Goal: Task Accomplishment & Management: Manage account settings

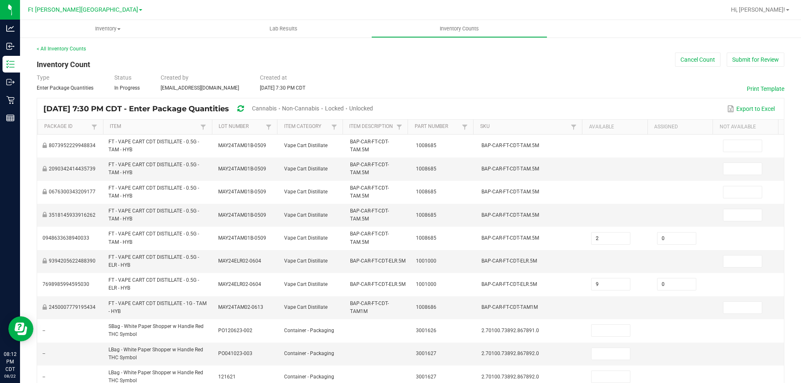
click at [277, 111] on span "Cannabis" at bounding box center [264, 108] width 25 height 7
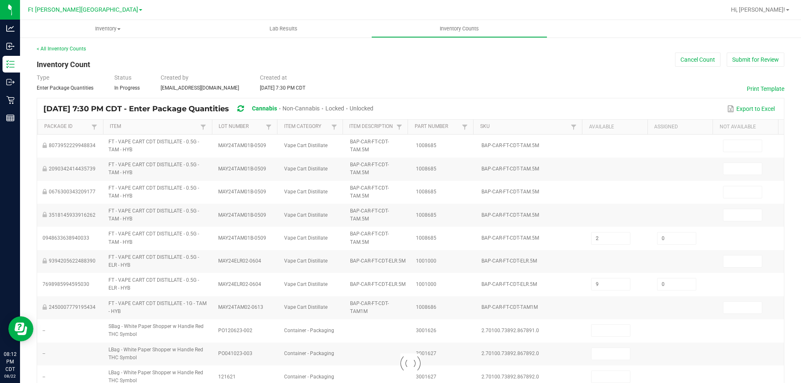
type input "1"
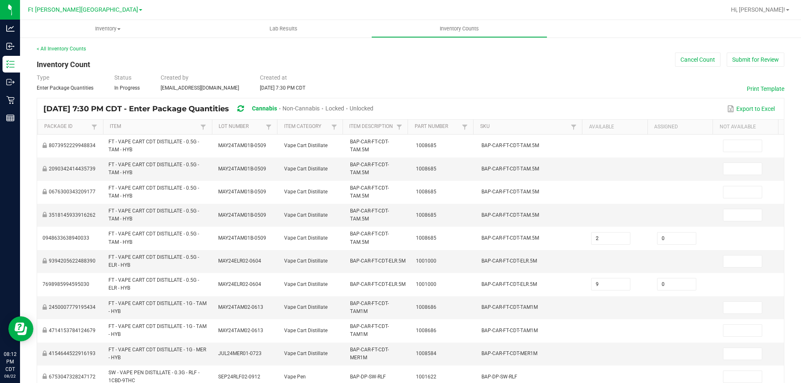
click at [373, 108] on span "Unlocked" at bounding box center [362, 108] width 24 height 7
type input "6"
type input "2"
type input "20"
type input "1"
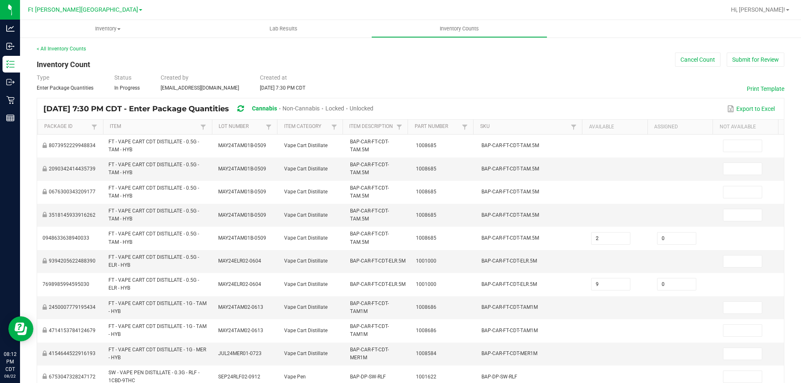
type input "4"
type input "6"
type input "19"
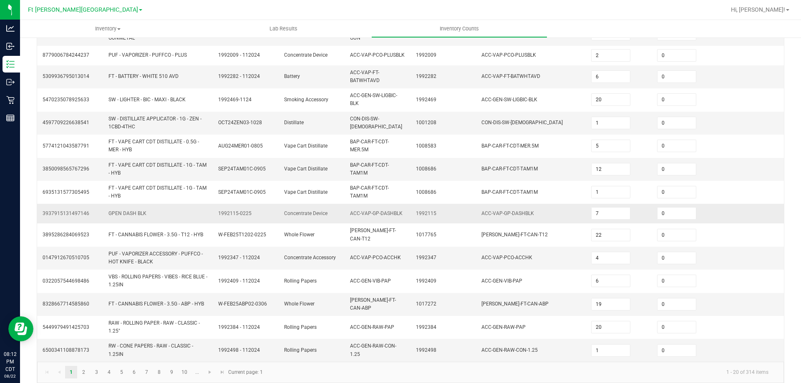
scroll to position [226, 0]
click at [84, 365] on link "2" at bounding box center [84, 371] width 12 height 13
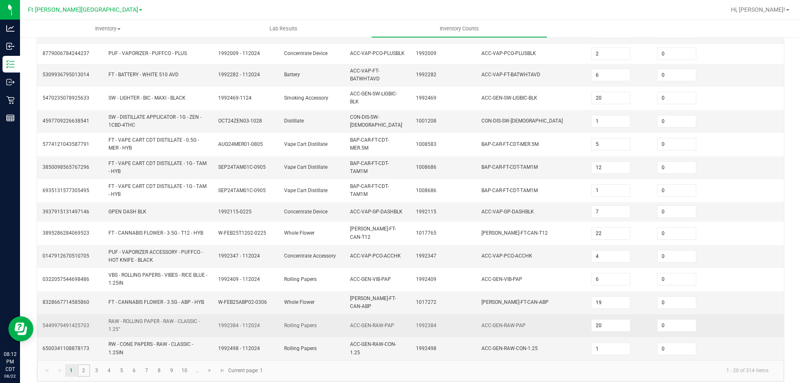
type input "2"
type input "4"
type input "3"
type input "1"
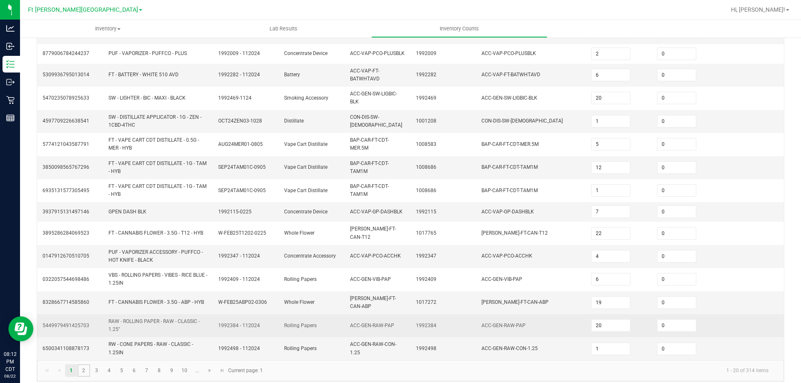
type input "3"
type input "7"
type input "4"
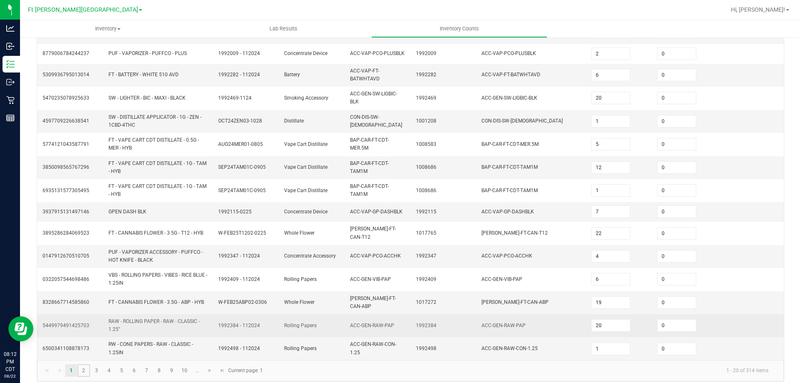
type input "6"
type input "4"
type input "5"
type input "4"
type input "1"
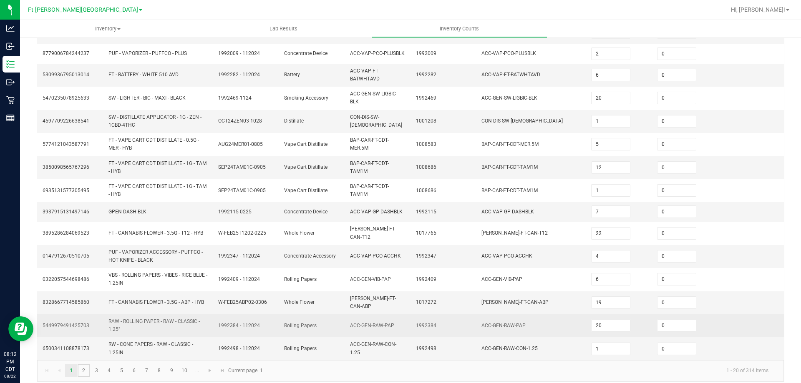
type input "3"
type input "12"
type input "4"
type input "2"
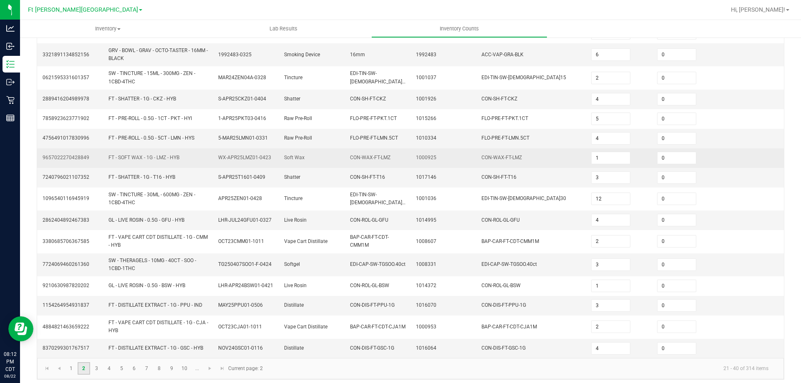
scroll to position [208, 0]
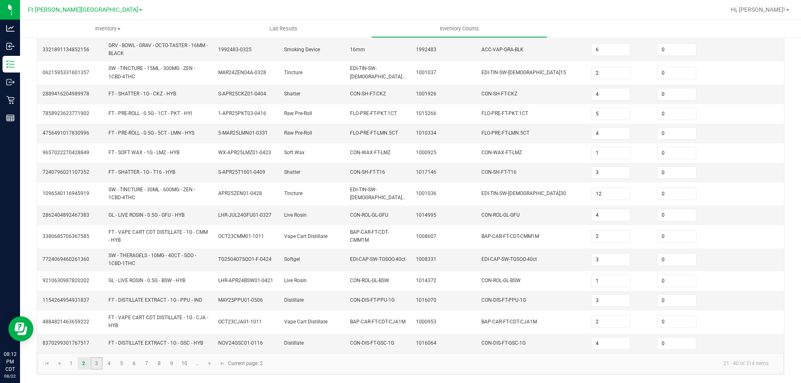
click at [99, 367] on link "3" at bounding box center [97, 364] width 12 height 13
type input "4"
type input "8"
type input "7"
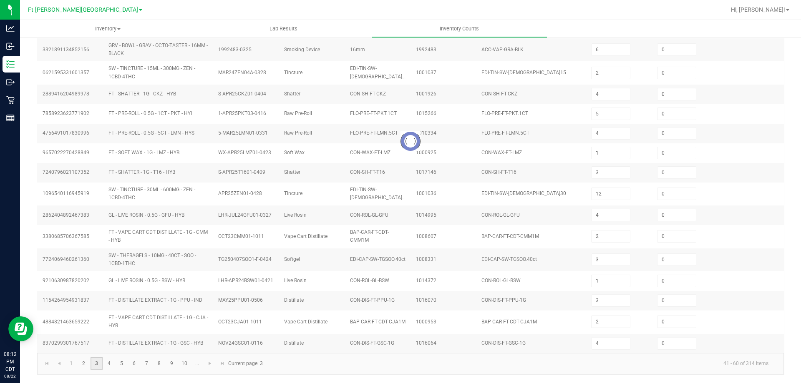
type input "3"
type input "11"
type input "5"
type input "2"
type input "10"
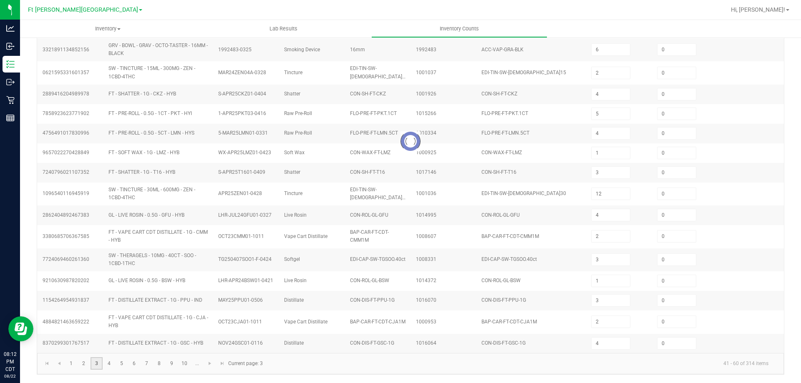
type input "8"
type input "2"
type input "11"
type input "3"
type input "9"
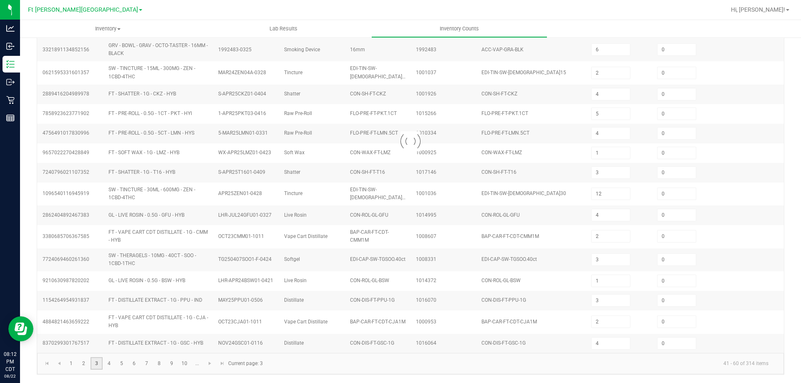
type input "9"
type input "3"
type input "9"
type input "7"
type input "10"
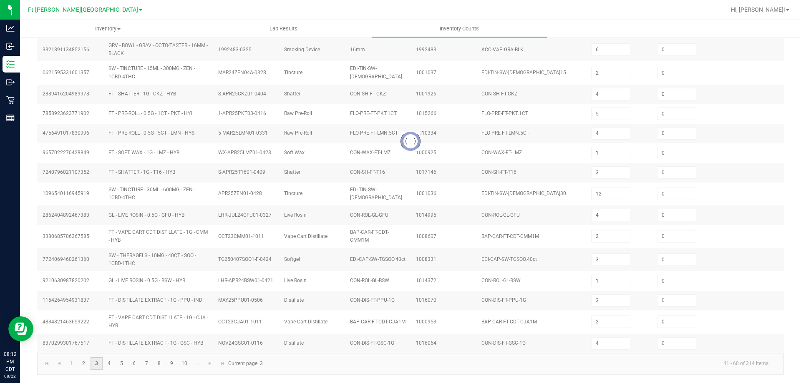
type input "1"
type input "12"
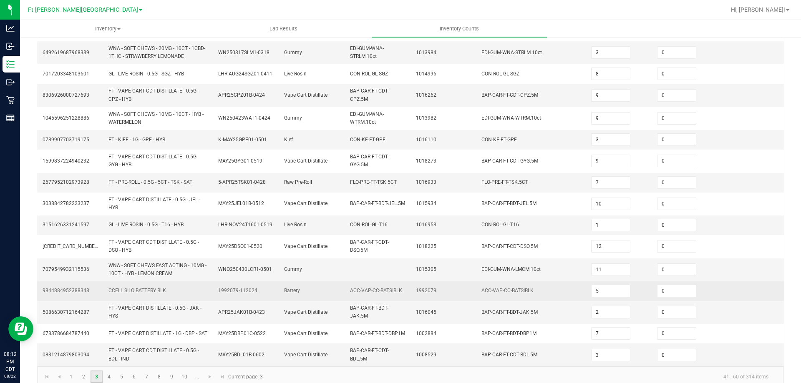
scroll to position [215, 0]
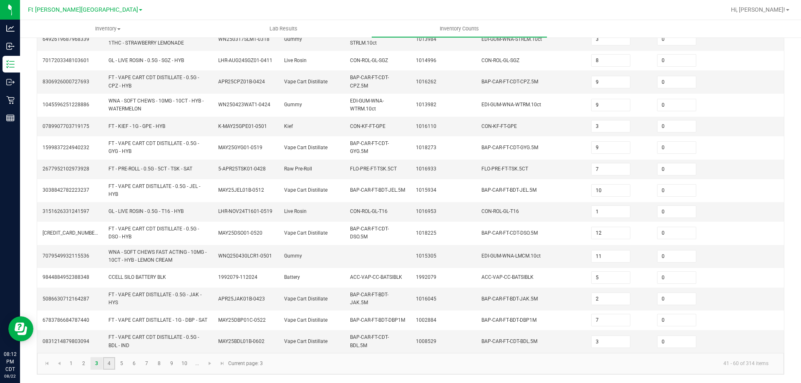
click at [105, 363] on link "4" at bounding box center [109, 364] width 12 height 13
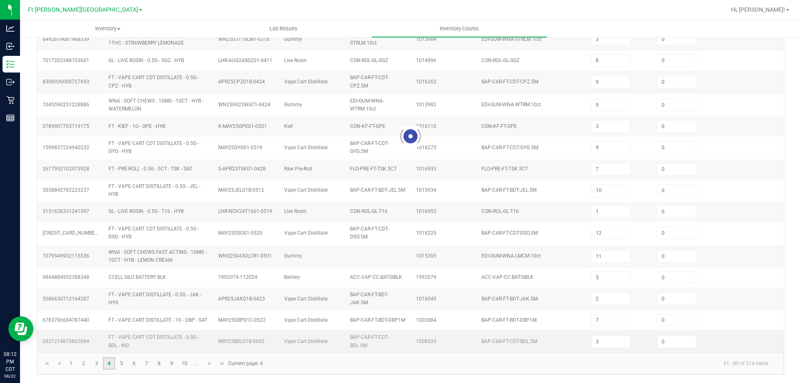
type input "3"
type input "11"
type input "7"
type input "10"
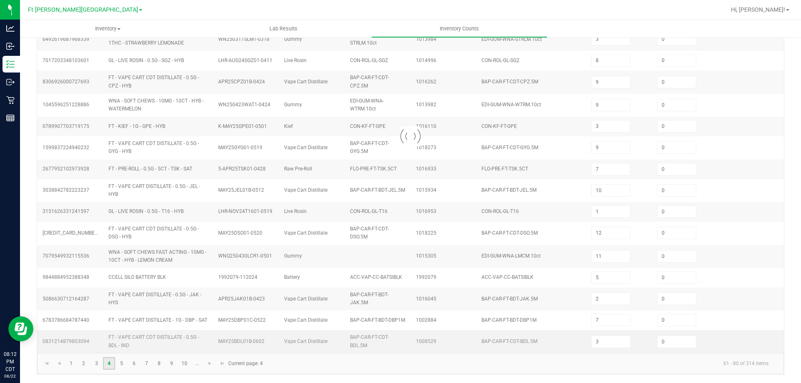
type input "18"
type input "8"
type input "1"
type input "8"
type input "2"
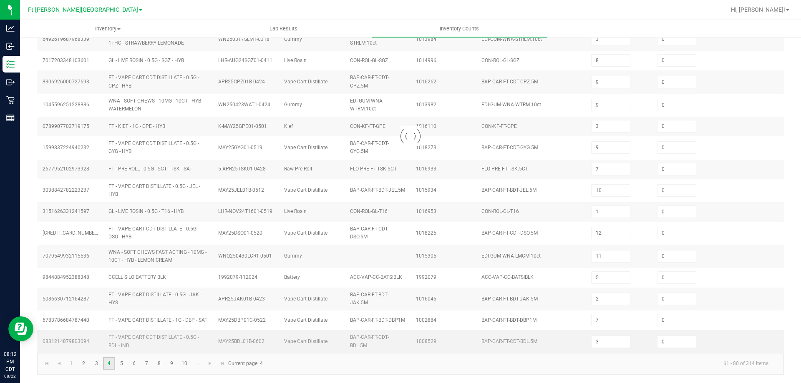
type input "9"
type input "2"
type input "14"
type input "2"
type input "11"
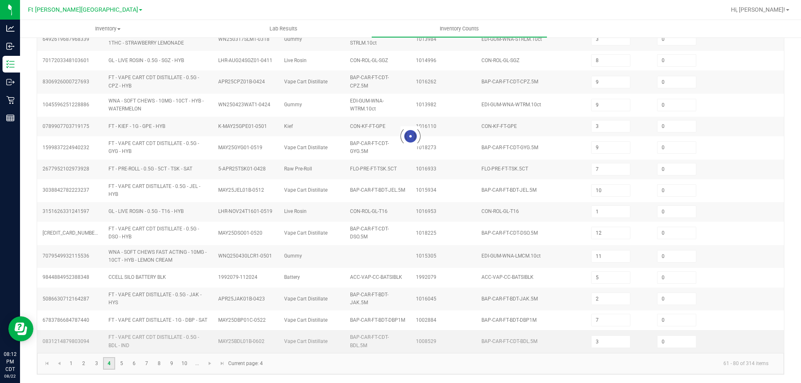
type input "9"
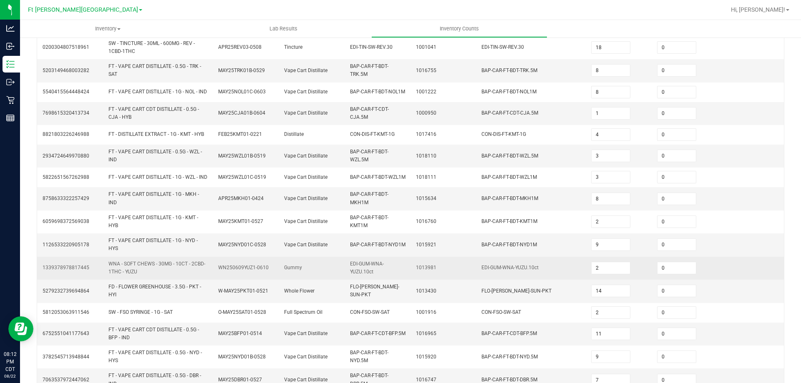
scroll to position [233, 0]
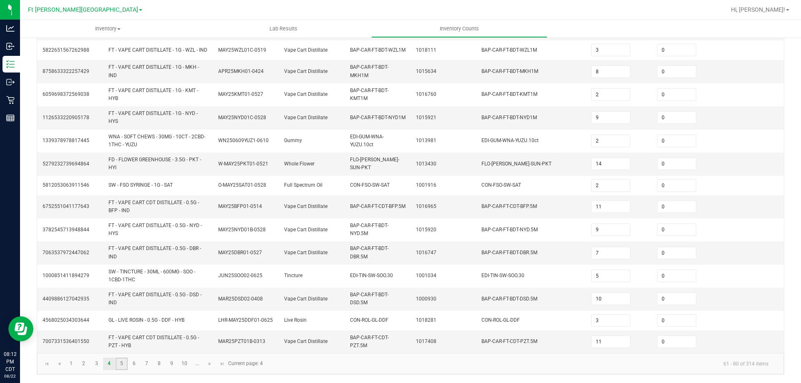
click at [126, 364] on link "5" at bounding box center [122, 364] width 12 height 13
type input "3"
type input "12"
type input "8"
type input "1"
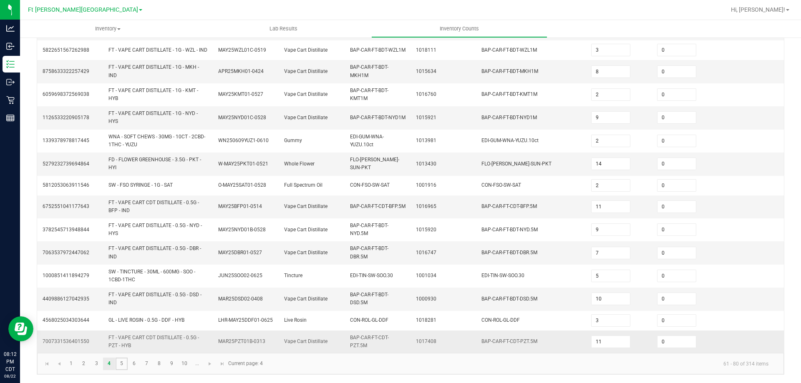
type input "1"
type input "2"
type input "8"
type input "7"
type input "3"
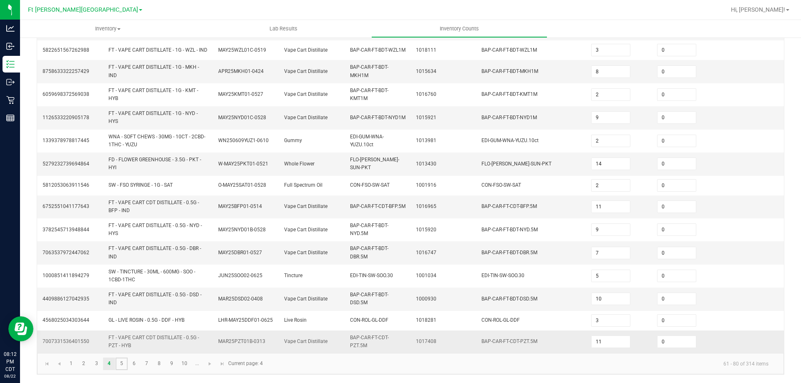
type input "2"
type input "12"
type input "1"
type input "3"
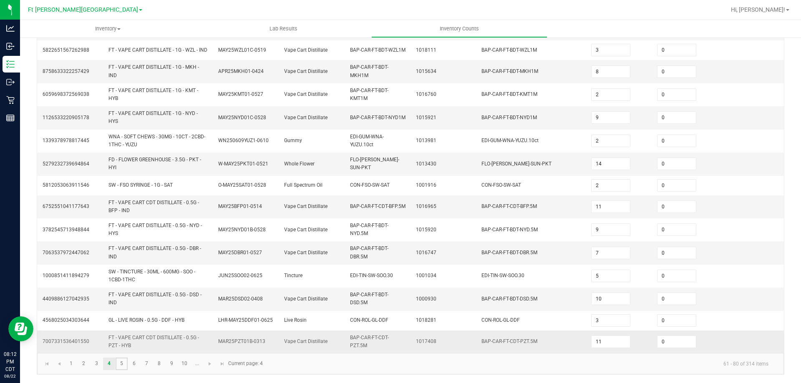
type input "7"
type input "11"
type input "1"
type input "9"
type input "3"
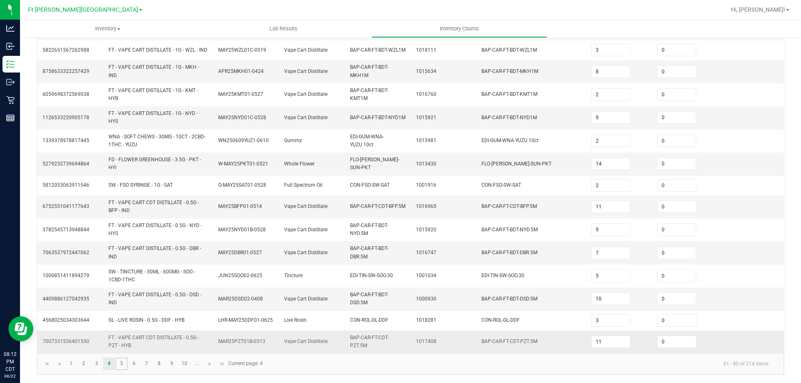
type input "12"
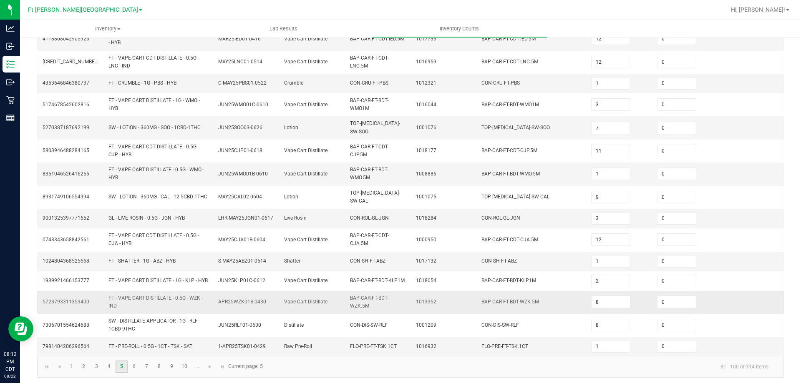
scroll to position [215, 0]
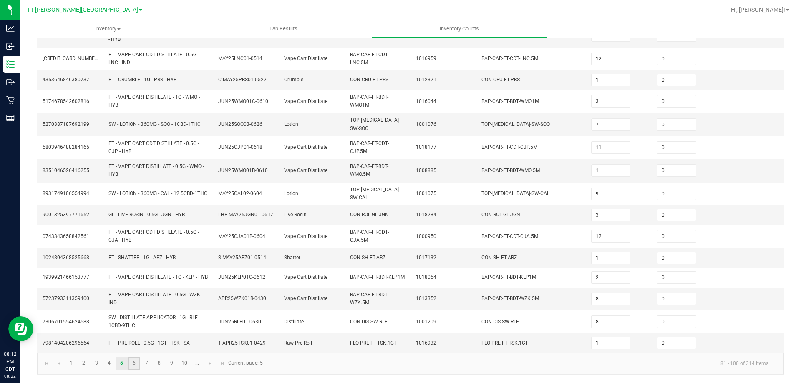
click at [133, 365] on link "6" at bounding box center [134, 364] width 12 height 13
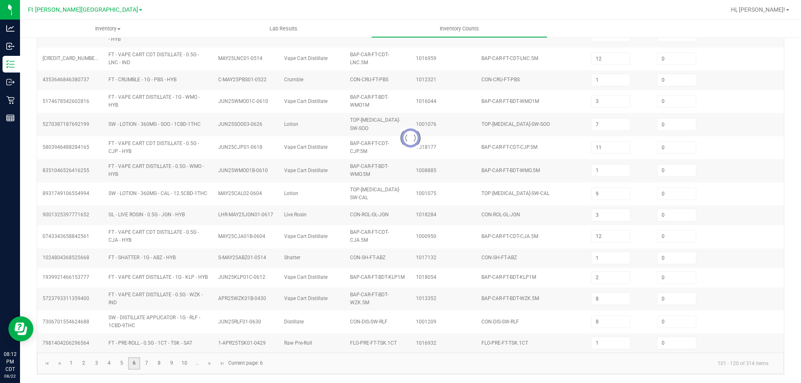
type input "14"
type input "1"
type input "3"
type input "2"
type input "14"
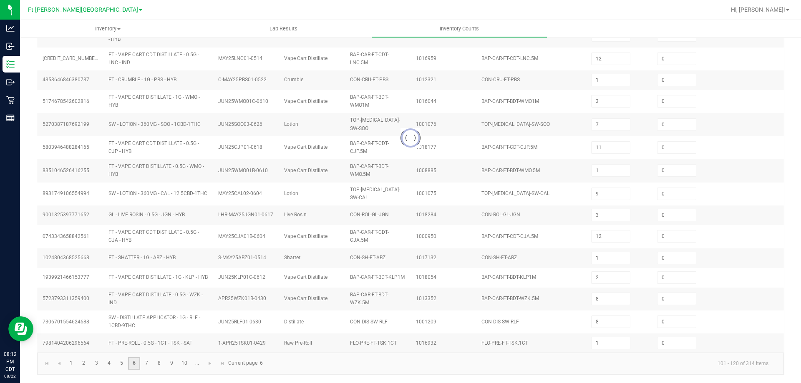
type input "1"
type input "6"
type input "1"
type input "6"
type input "5"
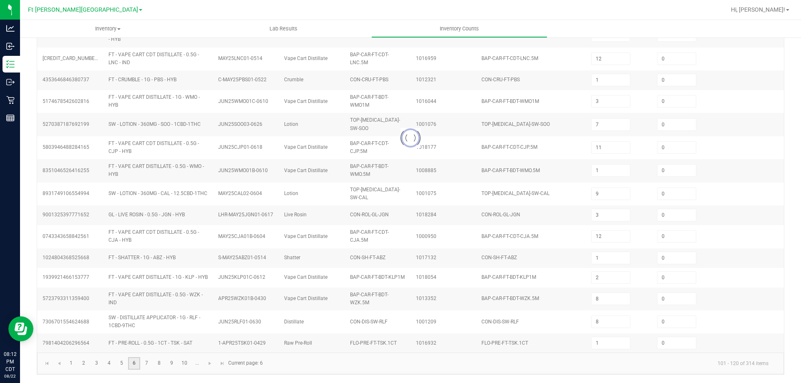
type input "13"
type input "7"
type input "14"
type input "3"
type input "6"
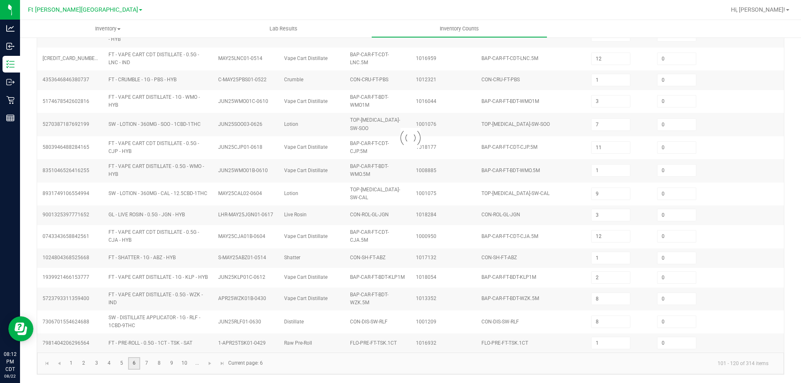
type input "2"
type input "1"
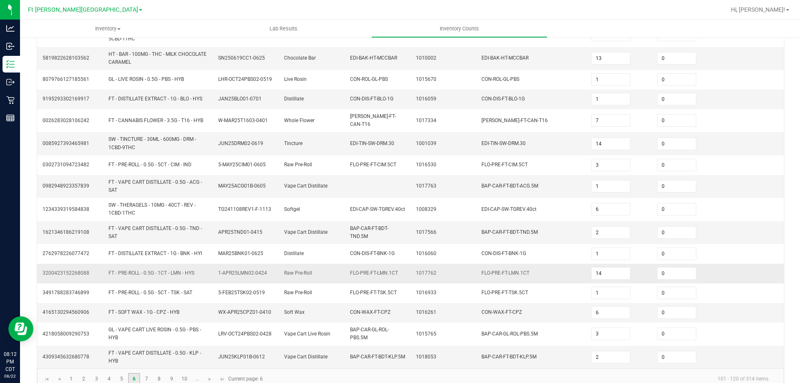
scroll to position [205, 0]
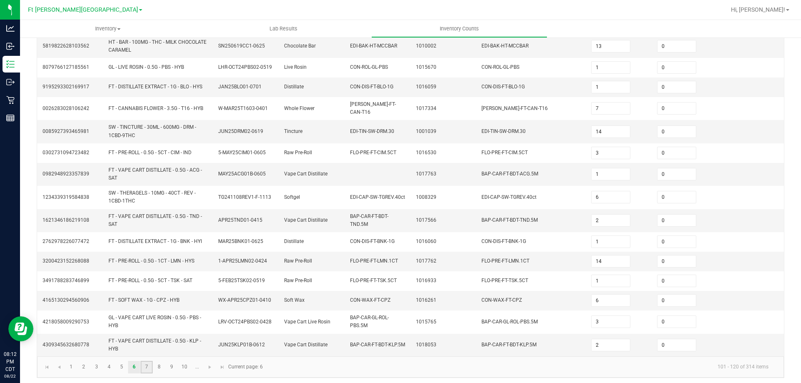
click at [148, 364] on link "7" at bounding box center [147, 367] width 12 height 13
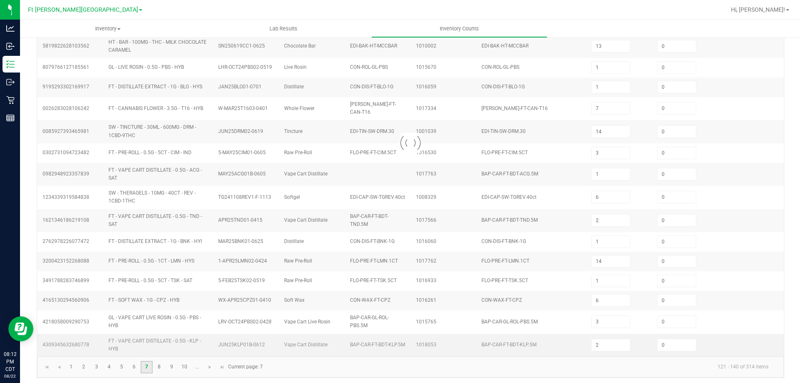
type input "10"
type input "7"
type input "1"
type input "9"
type input "7"
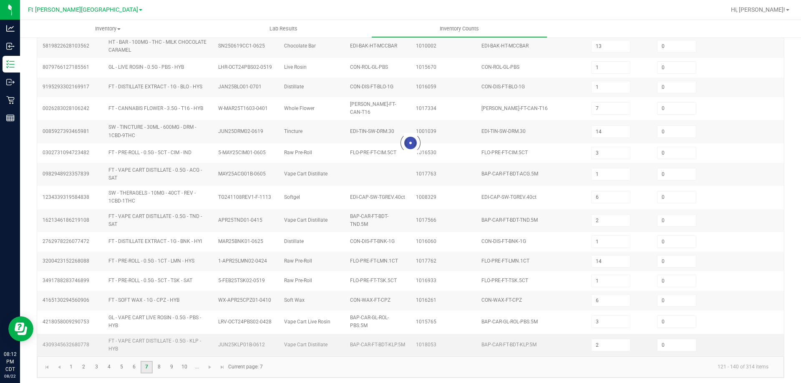
type input "6"
type input "4"
type input "10"
type input "6"
type input "11"
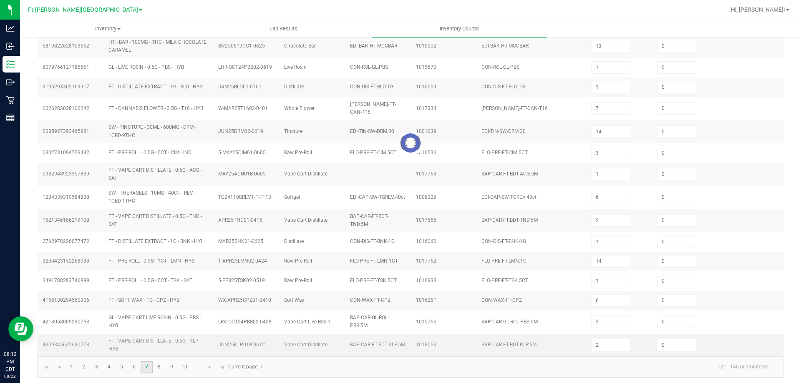
type input "3"
type input "9"
type input "5"
type input "4"
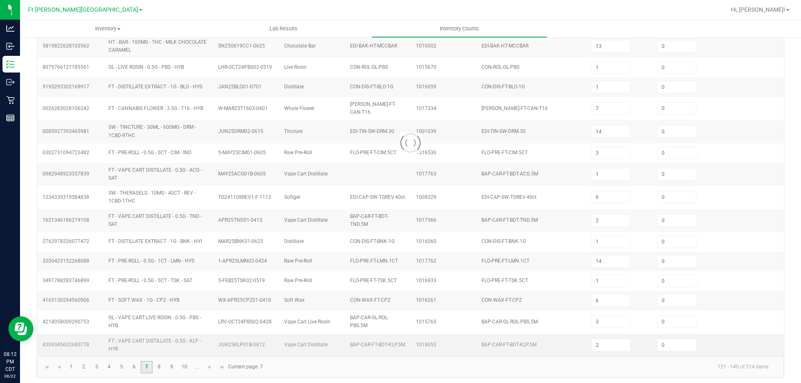
type input "3"
type input "16"
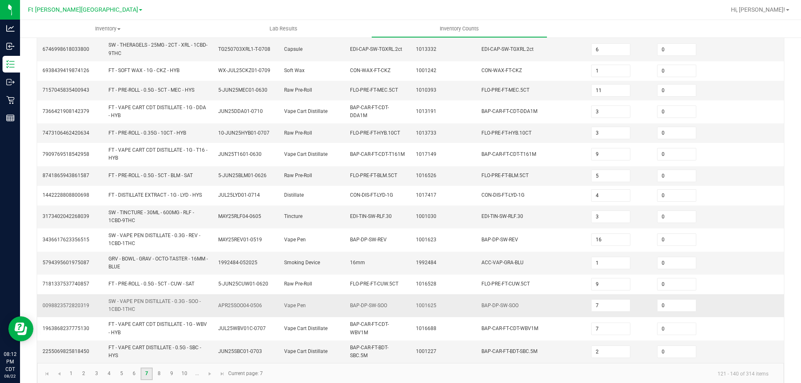
scroll to position [219, 0]
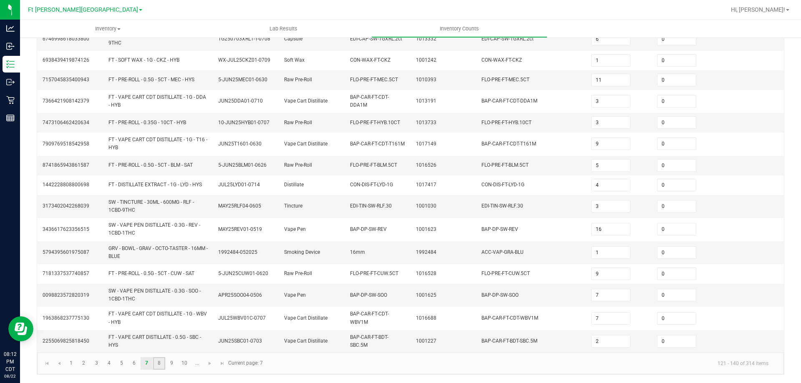
click at [161, 364] on link "8" at bounding box center [159, 364] width 12 height 13
type input "1"
type input "11"
type input "1"
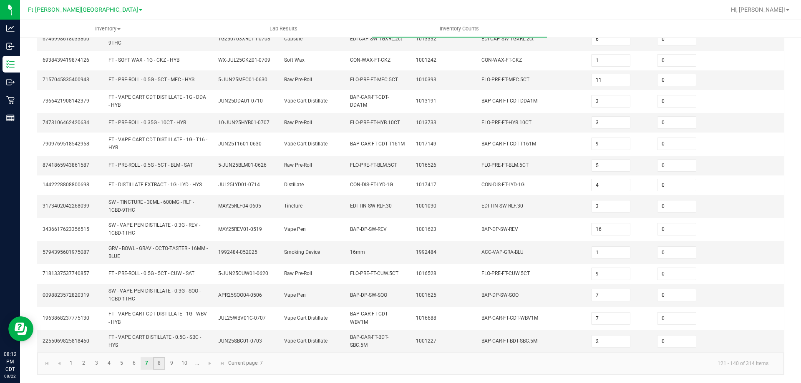
type input "2"
type input "1"
type input "17"
type input "4"
type input "6"
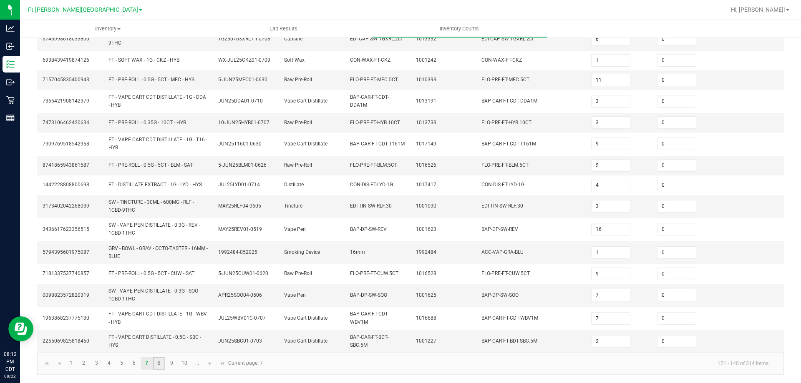
type input "4"
type input "3"
type input "11"
type input "5"
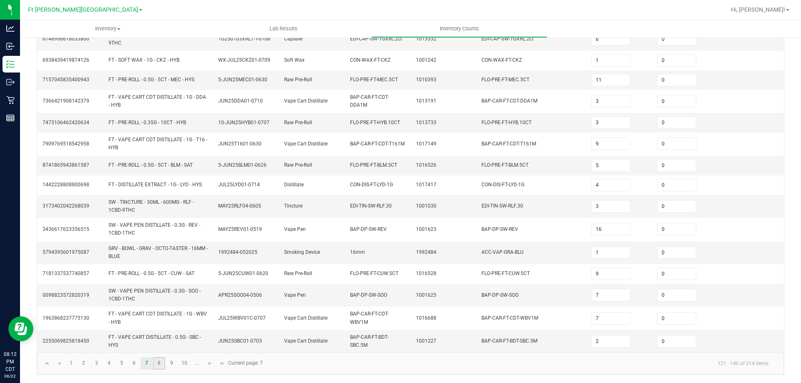
type input "8"
type input "14"
type input "1"
type input "6"
type input "38"
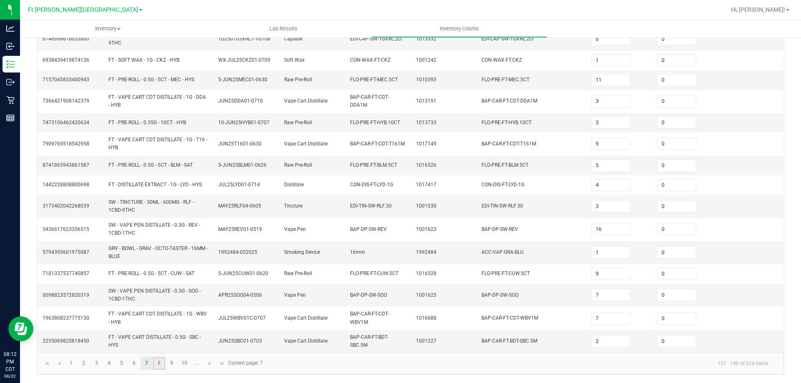
type input "50"
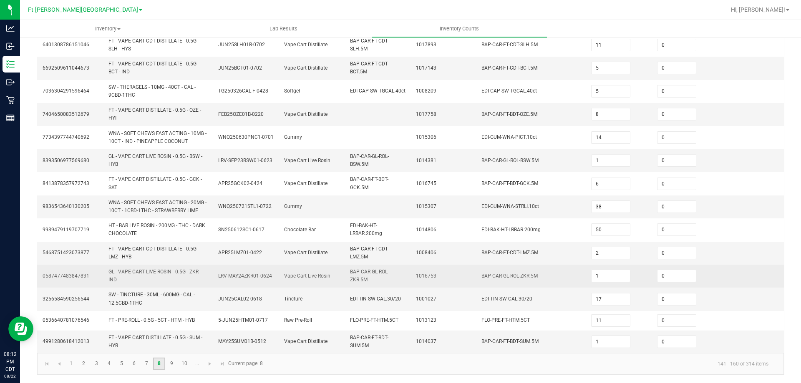
scroll to position [240, 0]
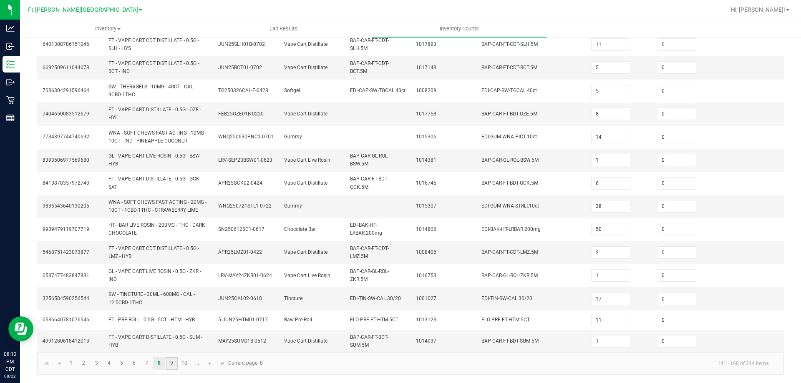
click at [176, 363] on link "9" at bounding box center [172, 364] width 12 height 13
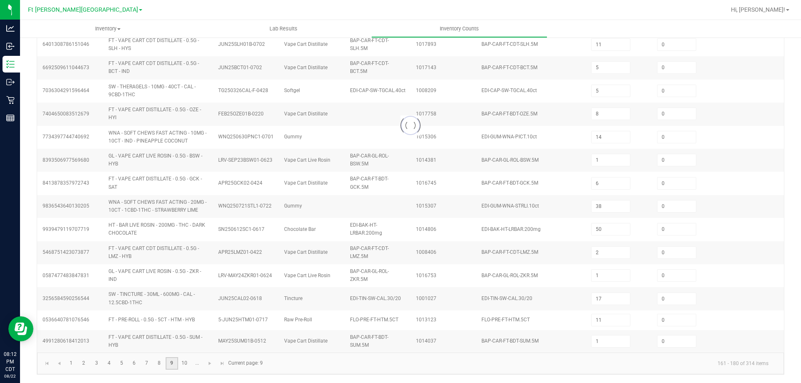
type input "7"
type input "16"
type input "10"
type input "2"
type input "9"
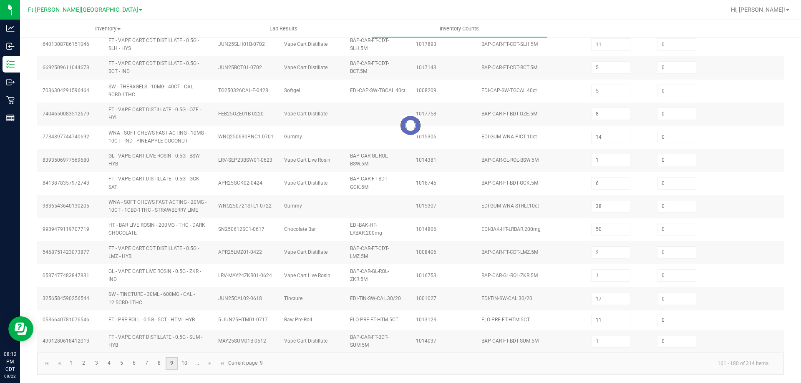
type input "31"
type input "2"
type input "12"
type input "5"
type input "43"
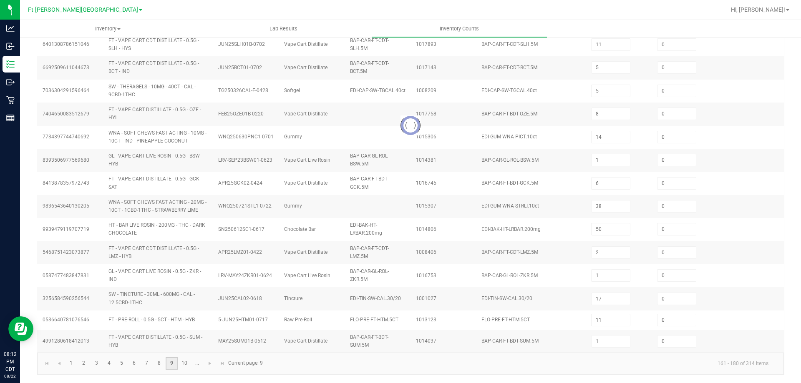
type input "2"
type input "4"
type input "1"
type input "3"
type input "10"
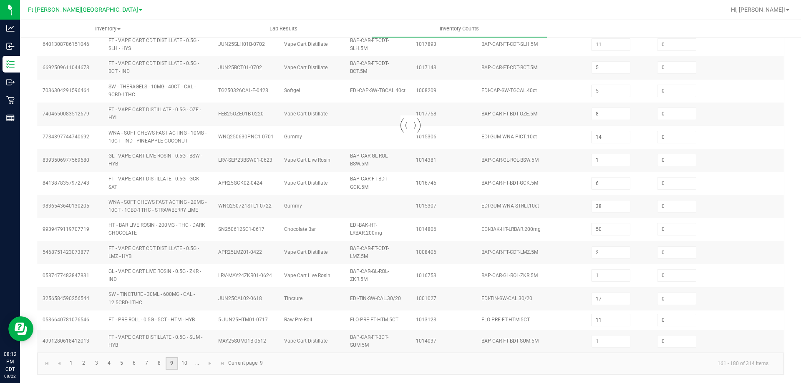
type input "5"
type input "12"
type input "16"
type input "32"
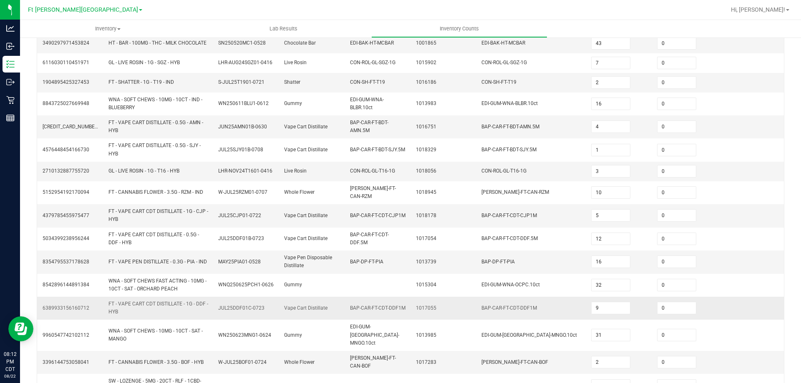
scroll to position [222, 0]
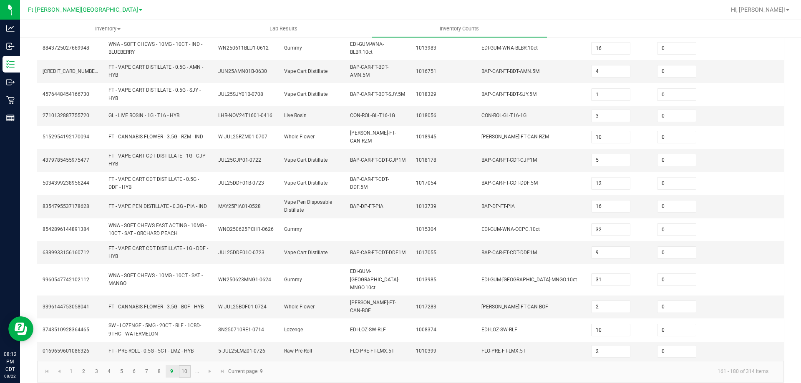
click at [187, 365] on link "10" at bounding box center [185, 371] width 12 height 13
type input "2"
type input "10"
type input "4"
type input "5"
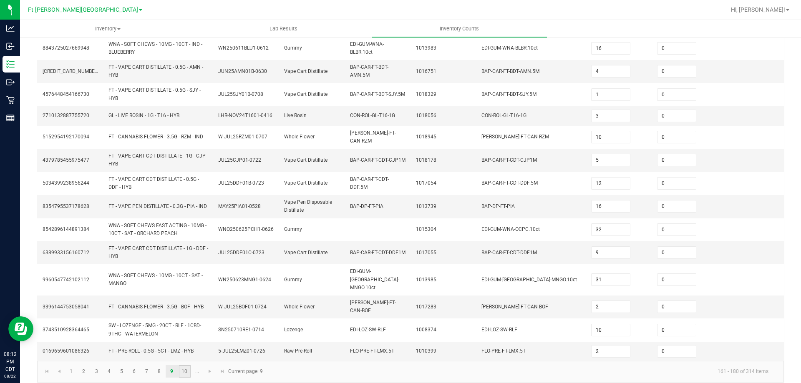
type input "12"
type input "7"
type input "6"
type input "3"
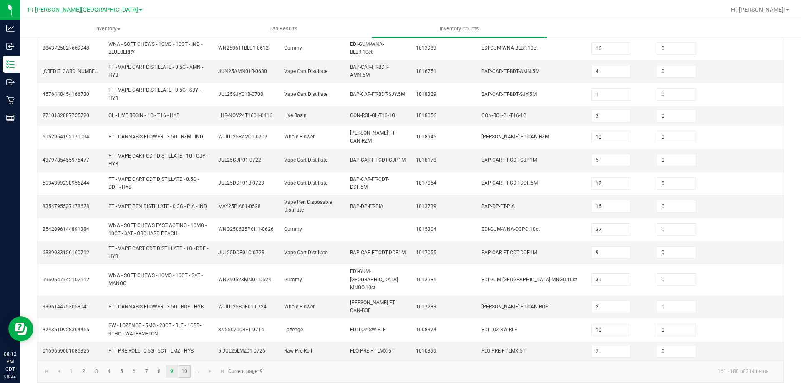
type input "19"
type input "8"
type input "5"
type input "10"
type input "3"
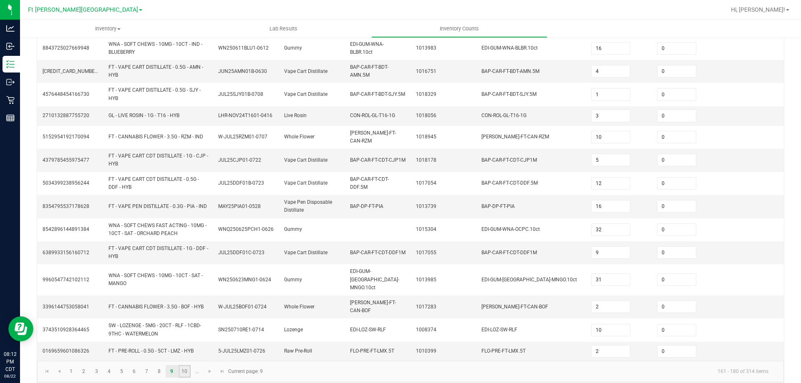
type input "6"
type input "25"
type input "12"
type input "1"
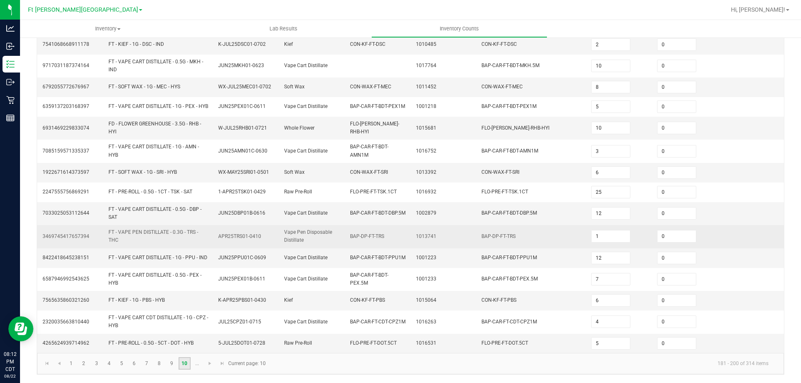
scroll to position [215, 0]
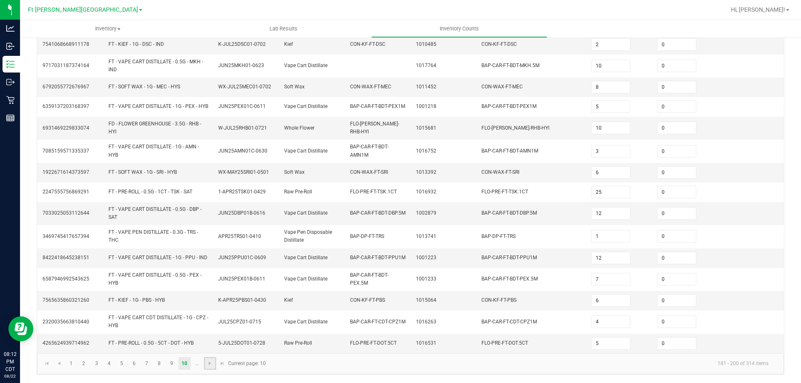
click at [206, 366] on link at bounding box center [210, 364] width 12 height 13
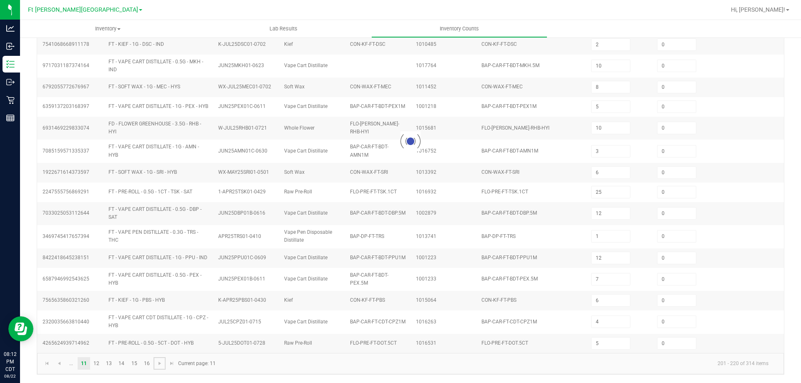
type input "20"
type input "3"
type input "17"
type input "10"
type input "5"
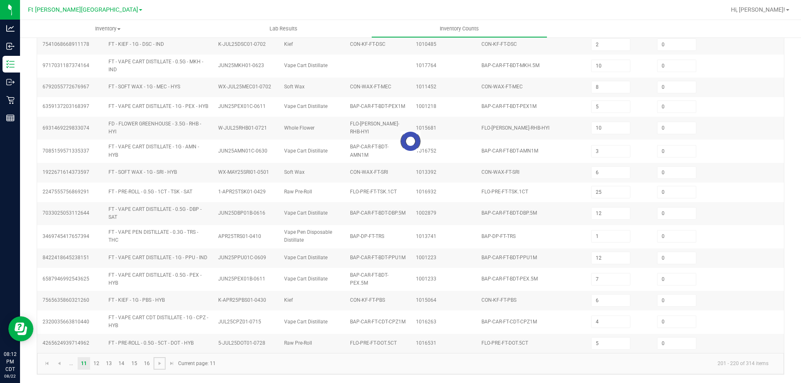
type input "11"
type input "4"
type input "13"
type input "1"
type input "12"
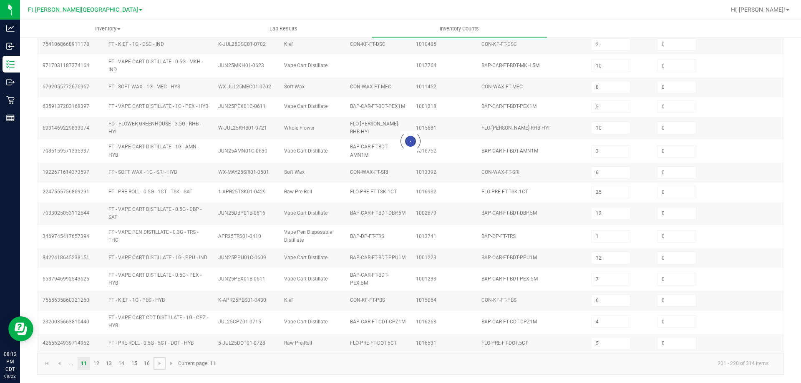
type input "10"
type input "7"
type input "4"
type input "9"
type input "2"
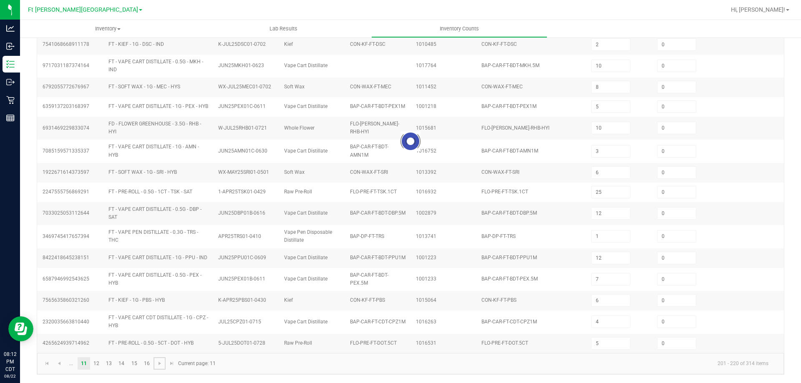
type input "8"
type input "4"
type input "9"
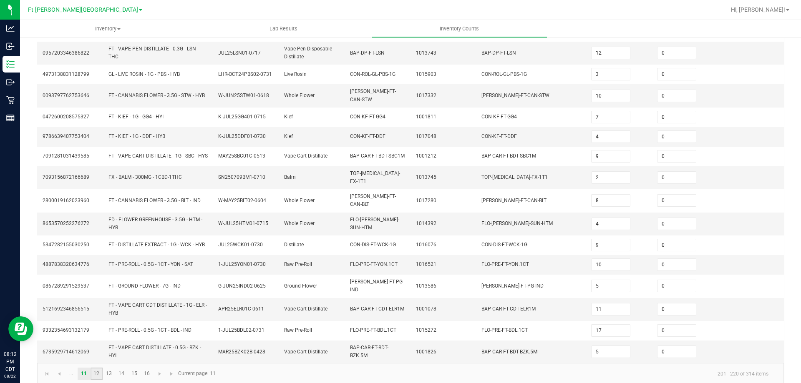
click at [98, 368] on link "12" at bounding box center [97, 374] width 12 height 13
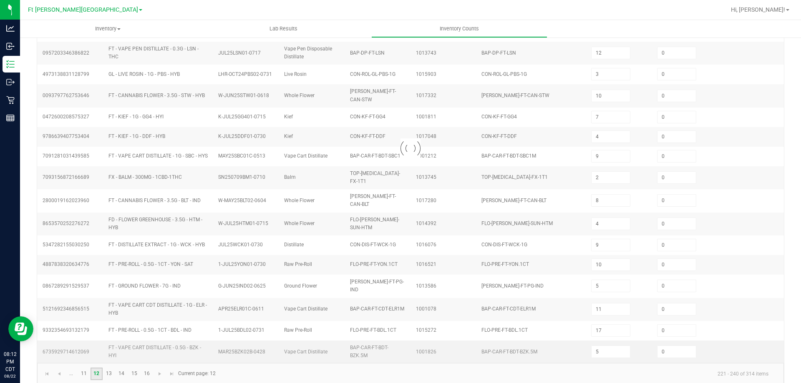
type input "3"
type input "10"
type input "16"
type input "6"
type input "24"
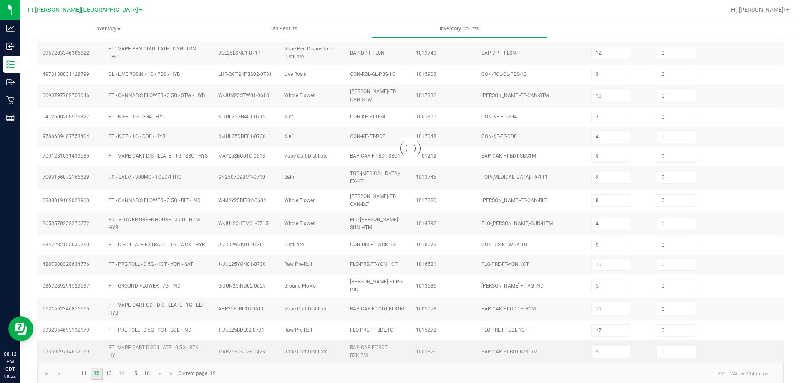
type input "12"
type input "30"
type input "11"
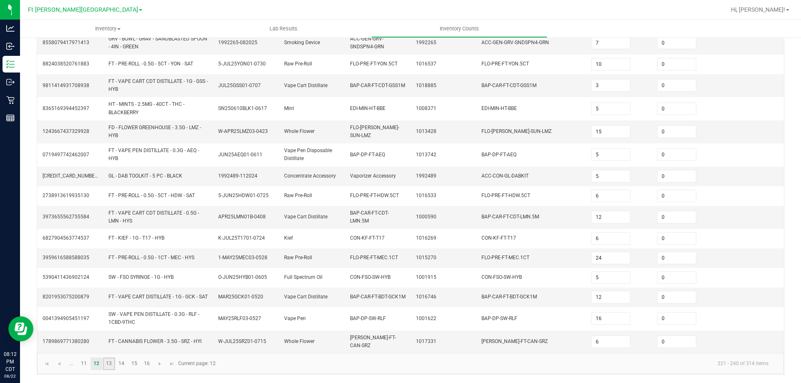
click at [109, 367] on link "13" at bounding box center [109, 364] width 12 height 13
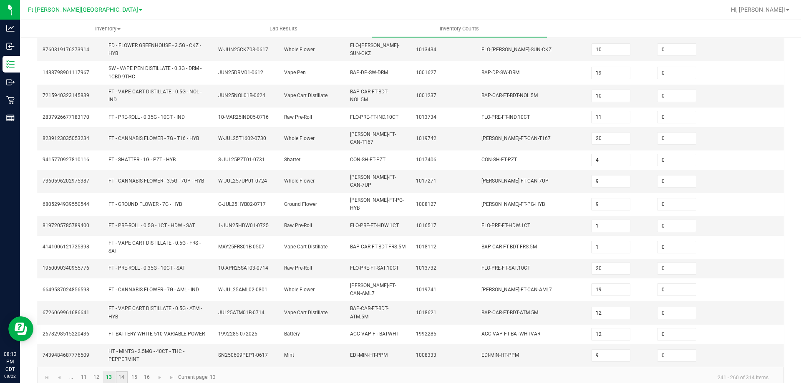
click at [122, 372] on link "14" at bounding box center [122, 378] width 12 height 13
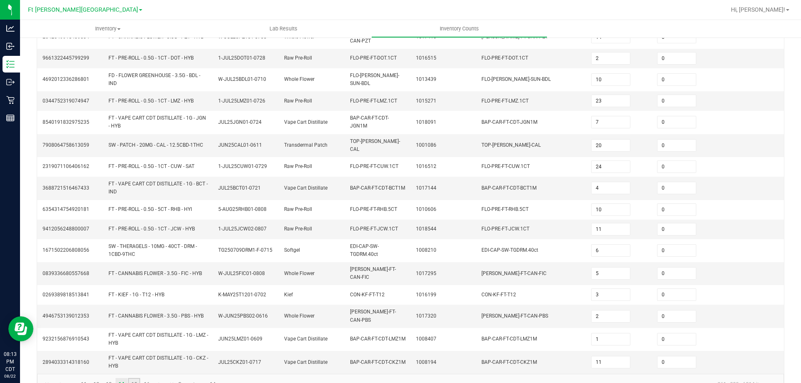
click at [138, 378] on link "15" at bounding box center [134, 384] width 12 height 13
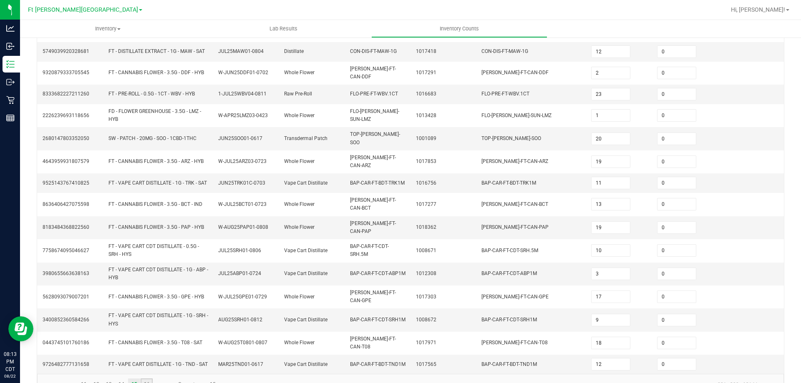
click at [146, 379] on link "16" at bounding box center [147, 385] width 12 height 13
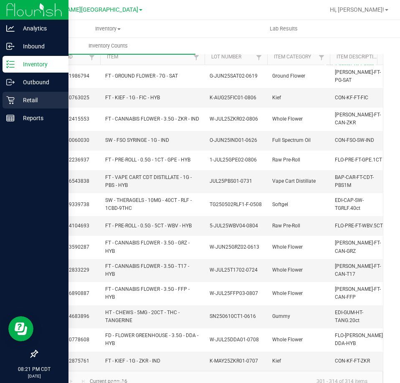
click at [13, 101] on icon at bounding box center [10, 100] width 8 height 8
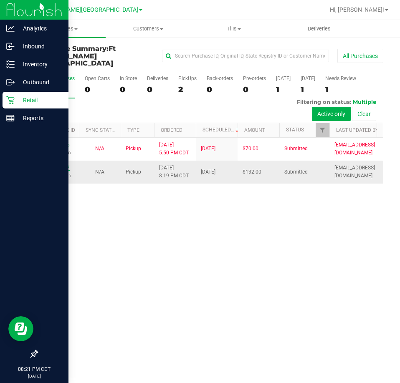
click at [61, 165] on link "11832377" at bounding box center [57, 168] width 23 height 6
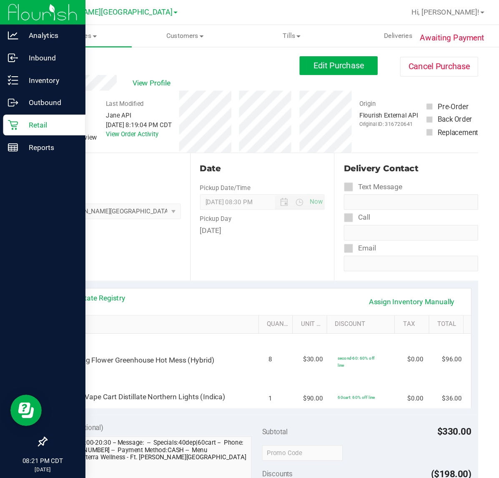
scroll to position [83, 0]
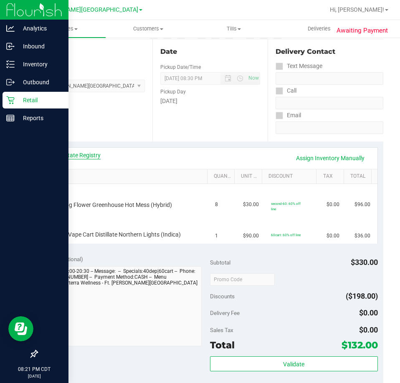
click at [68, 151] on link "View State Registry" at bounding box center [75, 155] width 50 height 8
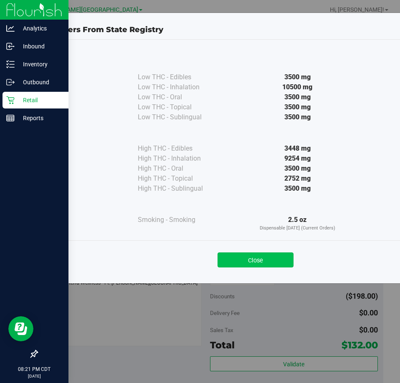
click at [236, 262] on button "Close" at bounding box center [255, 259] width 76 height 15
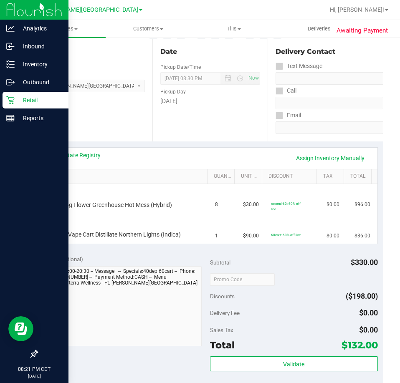
click at [123, 259] on div "Notes (optional)" at bounding box center [127, 259] width 168 height 8
click at [150, 255] on div "Notes (optional) Subtotal $330.00 Discounts ($198.00) Delivery Fee $0.00 Sales …" at bounding box center [210, 324] width 346 height 150
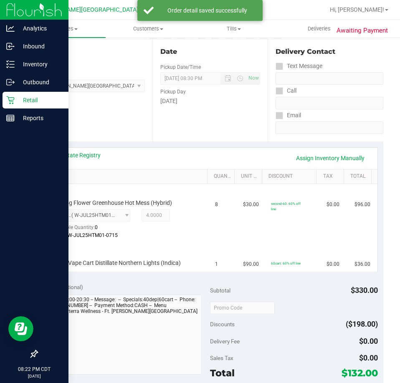
click at [153, 277] on div "View State Registry Assign Inventory Manually SKU Quantity Unit Price Discount …" at bounding box center [210, 209] width 346 height 136
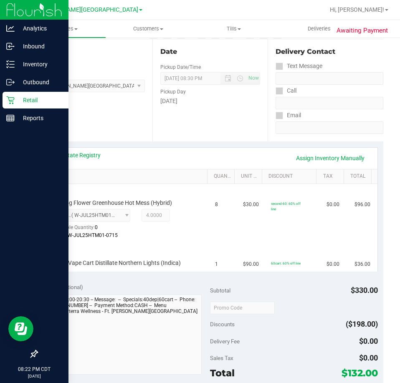
click at [162, 290] on div "Notes (optional)" at bounding box center [127, 287] width 168 height 8
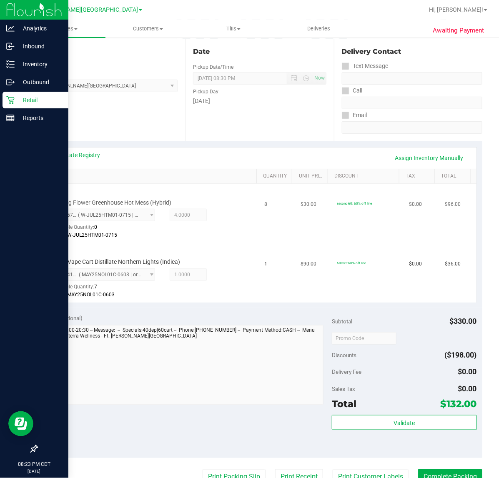
click at [197, 236] on div "Batch: W-JUL25HTM01-0715" at bounding box center [145, 236] width 186 height 8
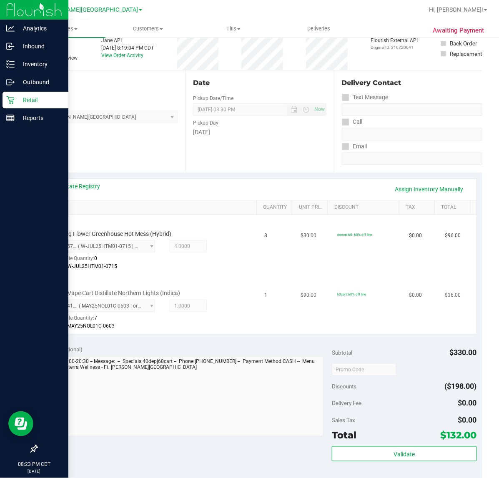
scroll to position [0, 0]
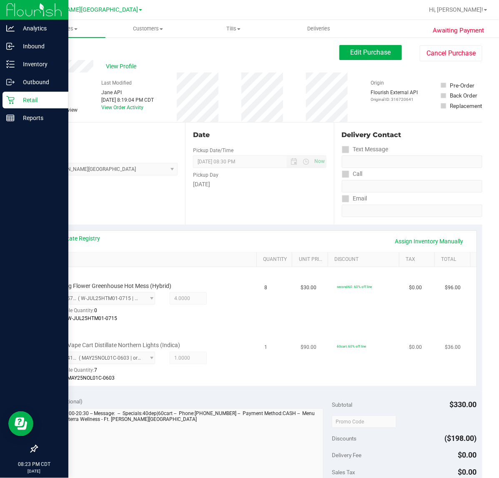
click at [130, 349] on div "FT 1g Vape Cart Distillate Northern Lights (Indica) 5540415564448424 ( MAY25NOL…" at bounding box center [143, 362] width 190 height 41
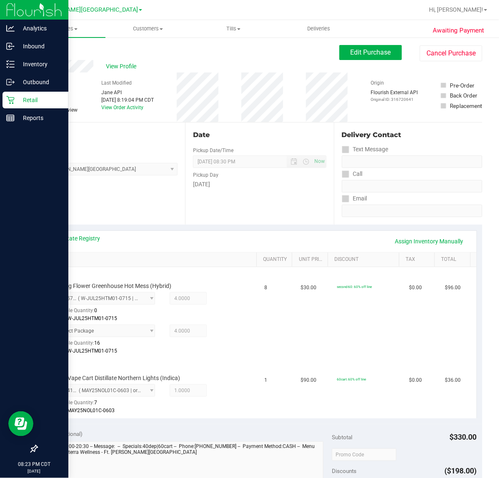
scroll to position [156, 0]
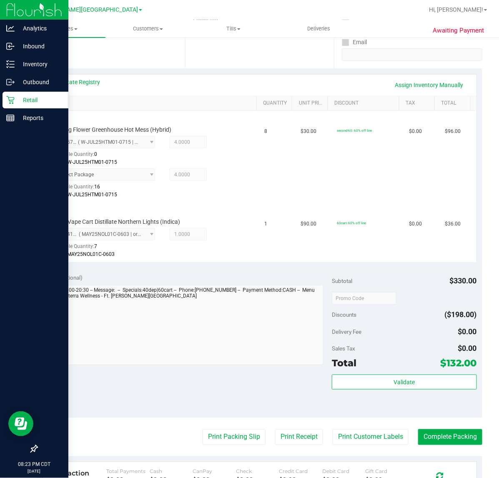
click at [326, 383] on div "Notes (optional) Subtotal $330.00 Discounts ($198.00) Delivery Fee $0.00 Sales …" at bounding box center [260, 343] width 446 height 150
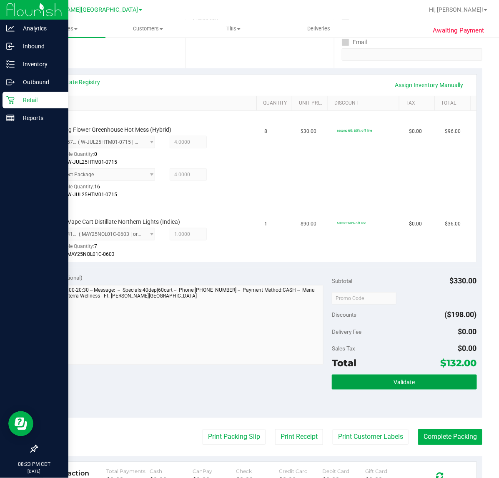
drag, startPoint x: 343, startPoint y: 381, endPoint x: 321, endPoint y: 385, distance: 22.5
click at [343, 382] on button "Validate" at bounding box center [404, 382] width 145 height 15
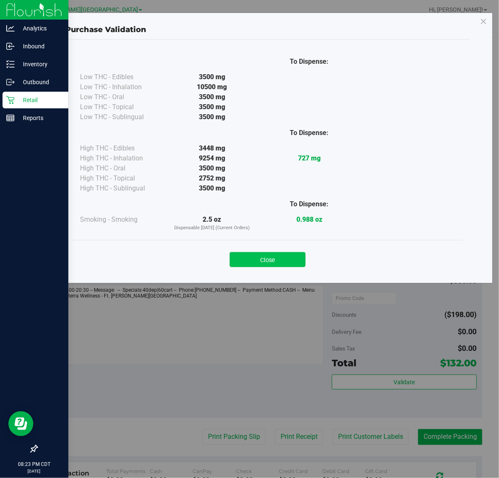
click at [259, 265] on button "Close" at bounding box center [268, 259] width 76 height 15
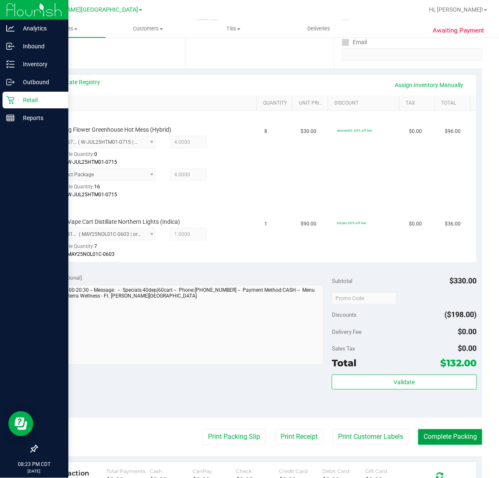
click at [468, 383] on button "Complete Packing" at bounding box center [450, 438] width 64 height 16
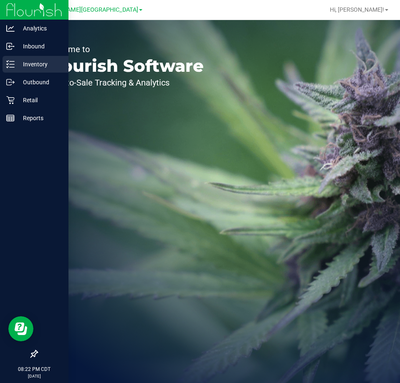
click at [14, 65] on icon at bounding box center [10, 64] width 8 height 8
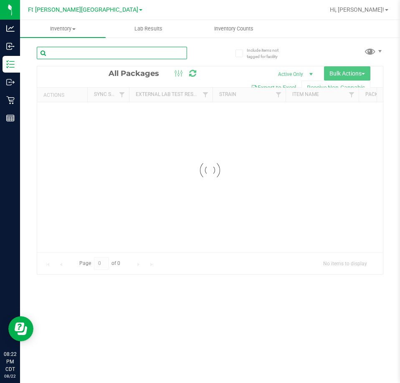
click at [87, 49] on input "text" at bounding box center [112, 53] width 150 height 13
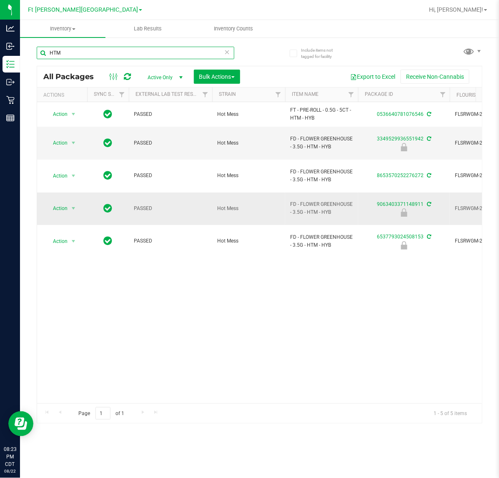
type input "HTM"
click at [67, 203] on span "Action" at bounding box center [56, 209] width 23 height 12
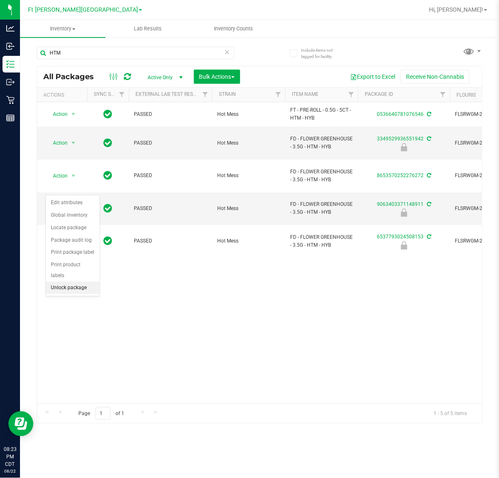
click at [65, 282] on li "Unlock package" at bounding box center [73, 288] width 54 height 13
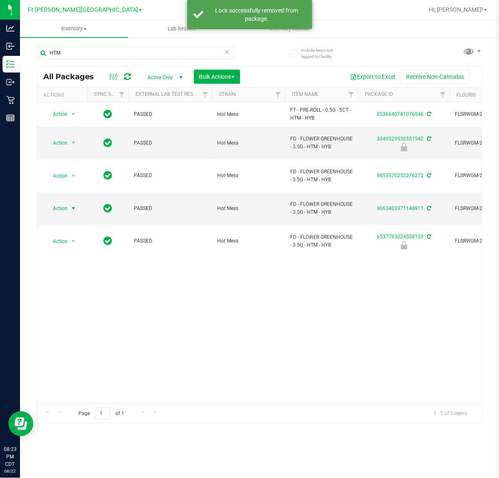
click at [68, 203] on span "select" at bounding box center [73, 209] width 10 height 12
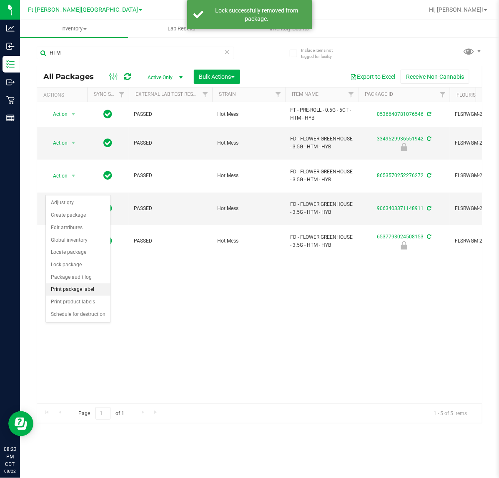
click at [67, 295] on li "Print package label" at bounding box center [78, 290] width 65 height 13
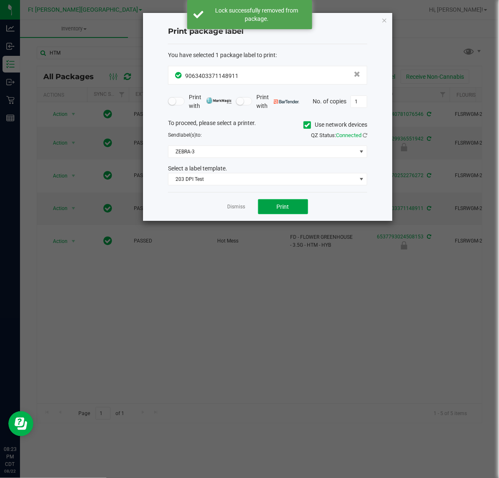
click at [289, 207] on span "Print" at bounding box center [283, 207] width 13 height 7
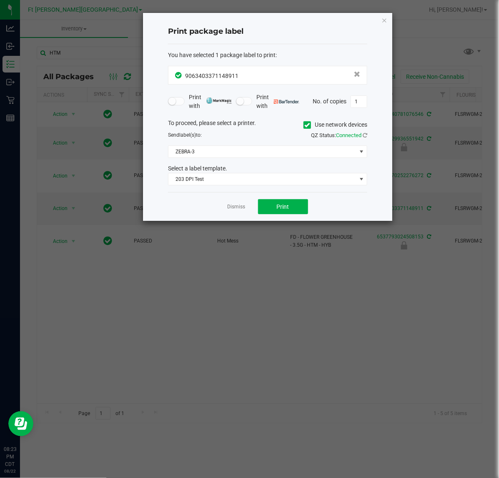
click at [236, 203] on app-cancel-button "Dismiss" at bounding box center [237, 207] width 18 height 9
click at [236, 207] on link "Dismiss" at bounding box center [237, 207] width 18 height 7
